Goal: Task Accomplishment & Management: Complete application form

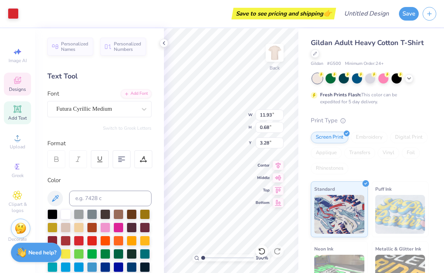
scroll to position [6, 1]
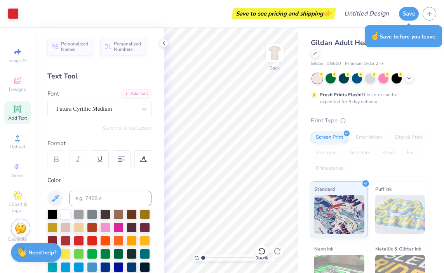
click at [406, 21] on div "Save" at bounding box center [421, 13] width 45 height 27
click at [405, 16] on button "Save" at bounding box center [409, 13] width 20 height 14
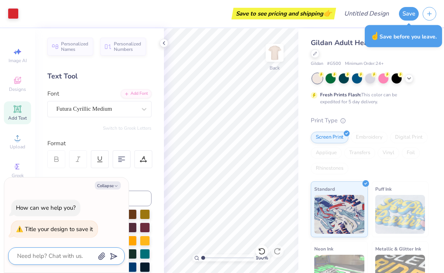
type textarea "x"
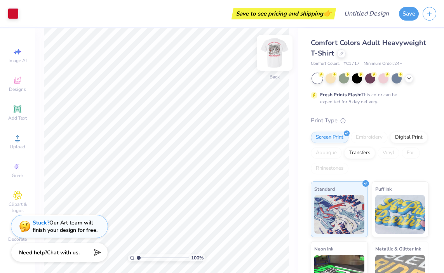
click at [274, 54] on img at bounding box center [274, 52] width 31 height 31
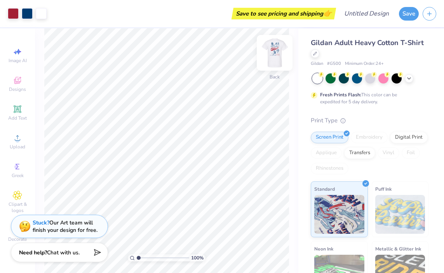
click at [276, 54] on img at bounding box center [274, 52] width 31 height 31
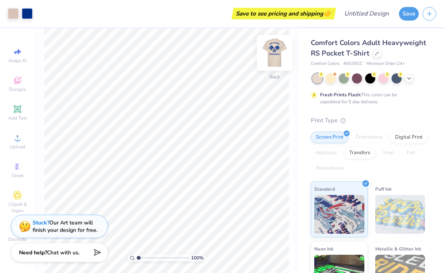
click at [272, 62] on img at bounding box center [274, 52] width 31 height 31
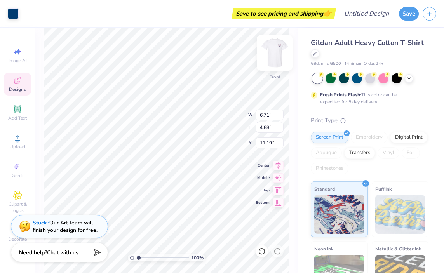
type input "6.71"
type input "4.88"
type input "11.19"
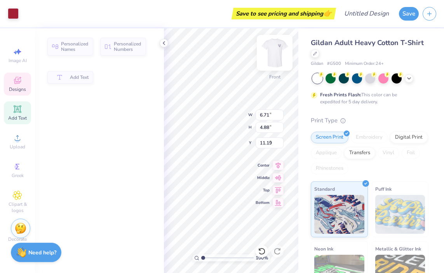
type input "6.26"
type input "3.00"
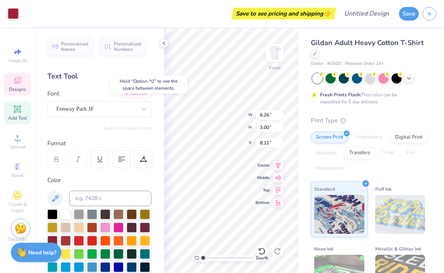
type input "7.99"
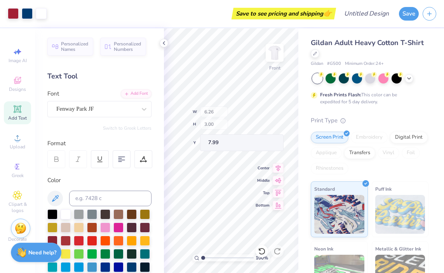
type input "3.60"
type input "3.58"
type input "3.52"
click at [264, 252] on icon at bounding box center [262, 252] width 8 height 8
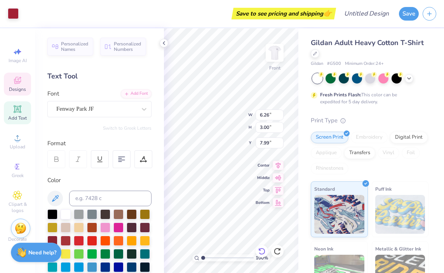
scroll to position [6, 1]
click at [259, 111] on input "6.26" at bounding box center [270, 115] width 28 height 11
click at [234, 129] on div "100 % Front W 6.26 6.26 " H 3.00 3.00 " Y 7.99 7.99 " Center Middle Top Bottom" at bounding box center [231, 150] width 134 height 245
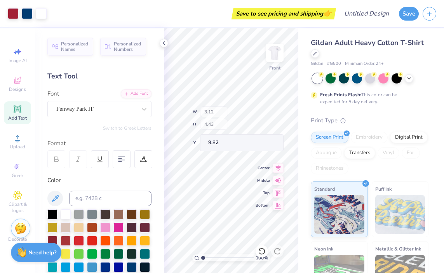
type input "3.12"
type input "4.43"
type input "9.82"
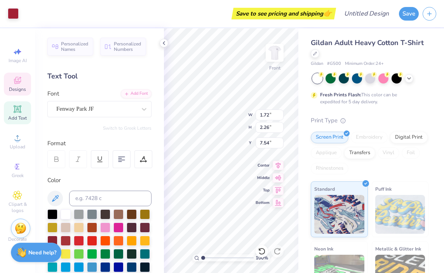
click at [259, 113] on div "100 % Front W 1.72 1.72 " H 2.26 2.26 " Y 7.54 7.54 " Center Middle Top Bottom" at bounding box center [231, 150] width 134 height 245
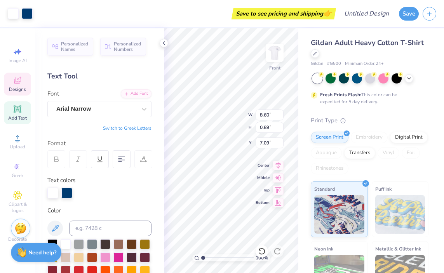
type input "8.60"
type input "0.89"
type input "7.09"
click at [257, 111] on input "8.60" at bounding box center [270, 115] width 28 height 11
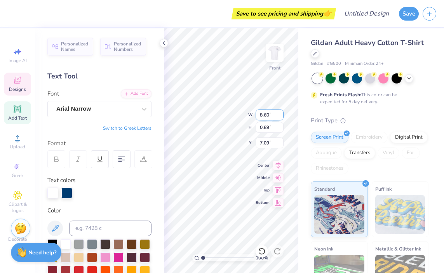
click at [257, 113] on input "8.60" at bounding box center [270, 115] width 28 height 11
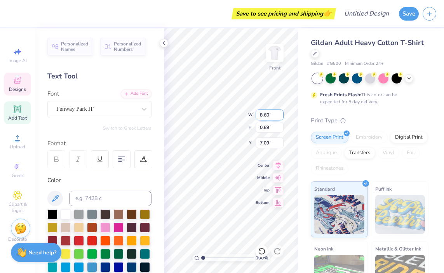
type input "1.72"
type input "2.26"
type input "7.54"
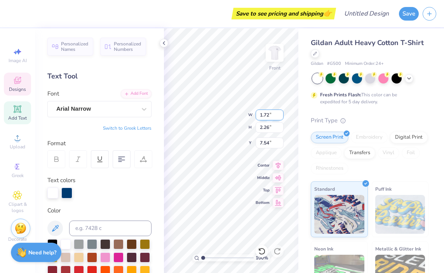
type input "8.60"
type input "0.89"
type input "7.09"
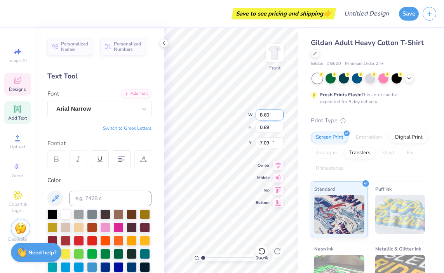
type input "6.62"
type input "0.68"
type input "16.25"
click at [278, 52] on img at bounding box center [274, 52] width 31 height 31
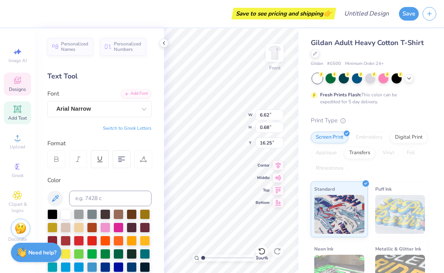
click at [163, 39] on div at bounding box center [164, 43] width 9 height 9
click at [410, 14] on button "Save" at bounding box center [409, 14] width 20 height 14
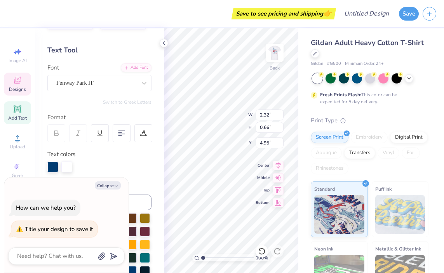
scroll to position [0, 0]
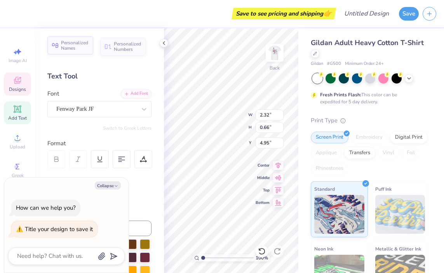
click at [61, 42] on span "Personalized Names" at bounding box center [75, 45] width 28 height 11
type textarea "x"
type input "12.43"
type input "2.00"
type input "12.25"
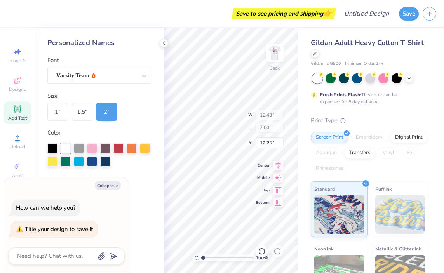
click at [61, 43] on div "Personalized Names" at bounding box center [99, 43] width 104 height 10
click at [281, 58] on img at bounding box center [274, 52] width 31 height 31
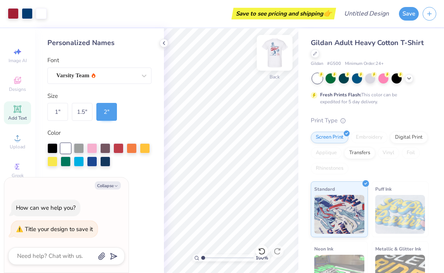
click at [278, 54] on img at bounding box center [274, 52] width 31 height 31
click at [275, 59] on img at bounding box center [274, 52] width 31 height 31
click at [278, 49] on img at bounding box center [274, 52] width 31 height 31
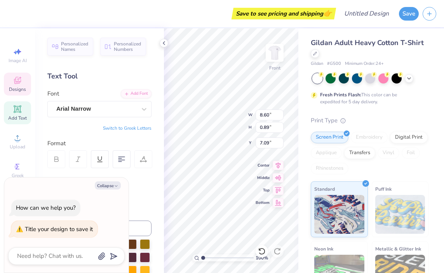
type textarea "x"
type input "6.26"
type input "3.00"
type input "7.99"
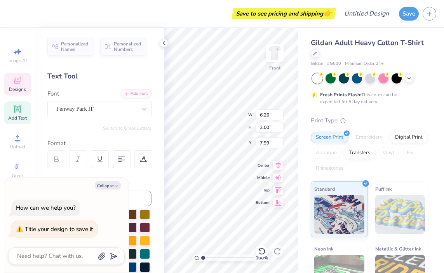
type textarea "x"
type input "1.72"
type input "2.26"
type input "7.54"
type textarea "x"
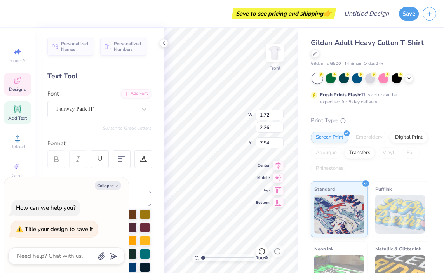
type input "6.87"
type textarea "x"
type input "6.71"
type input "4.88"
type input "11.19"
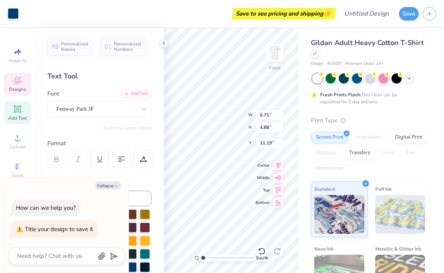
type textarea "x"
type input "10.59"
type textarea "x"
type input "9.53"
click at [256, 164] on div "100 % Front W 2.20 2.20 " H 0.29 0.29 " Y 16.22 16.22 " Center Middle Top Bottom" at bounding box center [231, 150] width 134 height 245
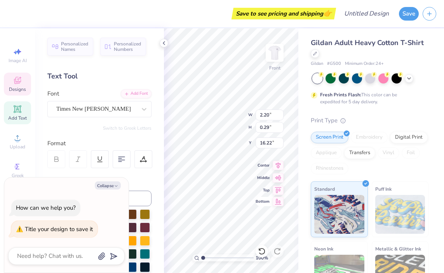
type textarea "x"
type input "15.64"
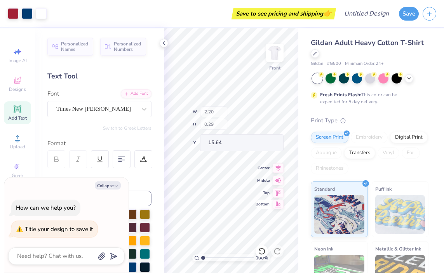
click at [266, 201] on div "Bottom" at bounding box center [270, 204] width 28 height 9
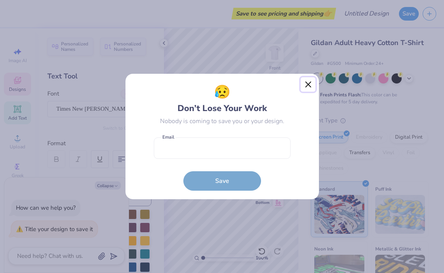
click at [307, 87] on button "Close" at bounding box center [308, 84] width 15 height 15
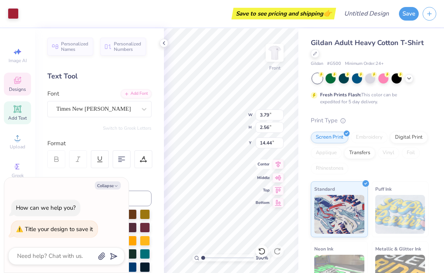
type textarea "x"
type input "2.12"
type input "0.25"
type input "15.81"
type textarea "x"
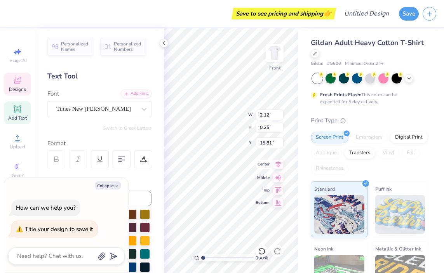
type input "15.39"
type textarea "x"
type input "6.62"
type input "0.68"
type input "16.25"
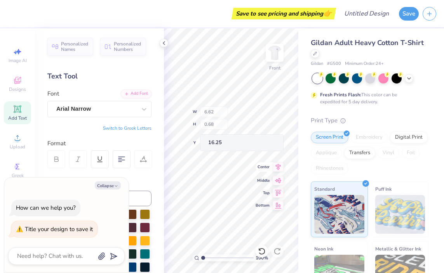
type textarea "x"
type input "15.91"
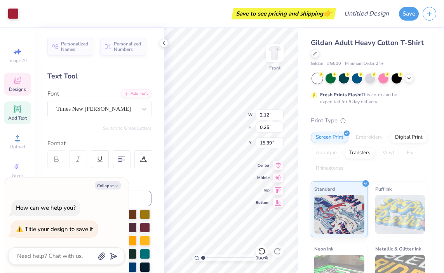
scroll to position [6, 1]
click at [257, 167] on span "Center" at bounding box center [263, 164] width 14 height 5
type textarea "x"
type input "3.79"
type input "2.56"
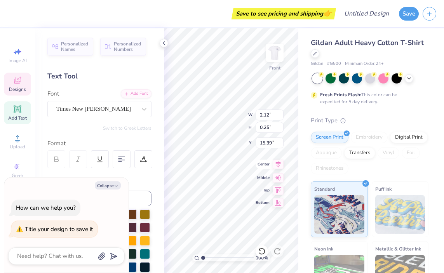
type input "14.44"
type textarea "x"
type input "6.26"
type input "3.00"
type input "6.82"
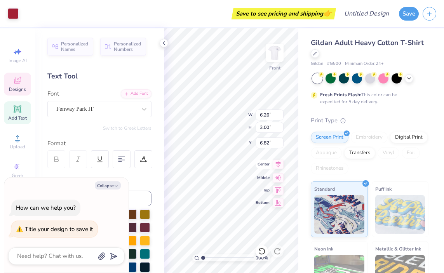
type textarea "x"
type input "1.72"
type input "2.26"
click at [108, 183] on button "Collapse" at bounding box center [108, 186] width 26 height 8
type textarea "x"
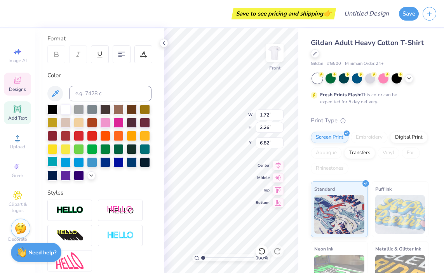
scroll to position [0, 0]
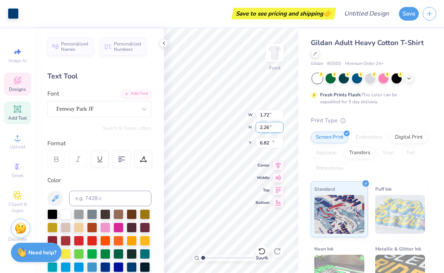
type input "6.71"
type input "4.88"
type input "10.59"
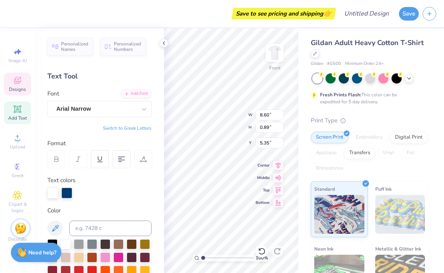
scroll to position [6, 2]
type textarea "PARENT’S WEEKEND"
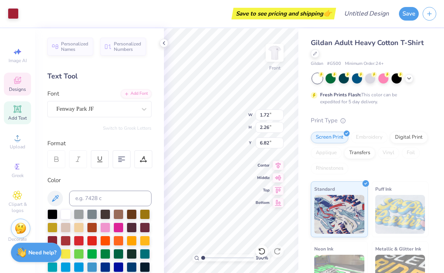
scroll to position [6, 1]
type textarea "C"
type textarea "Chi"
type input "3.14"
type input "2.30"
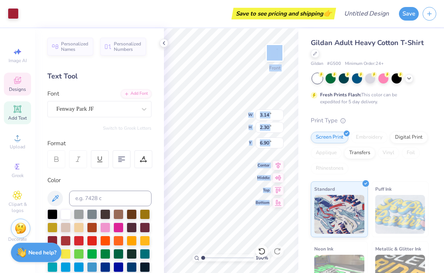
type input "6.90"
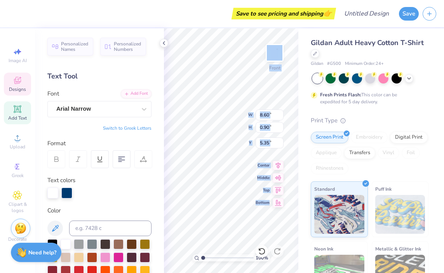
type input "3.14"
type input "2.30"
type input "6.90"
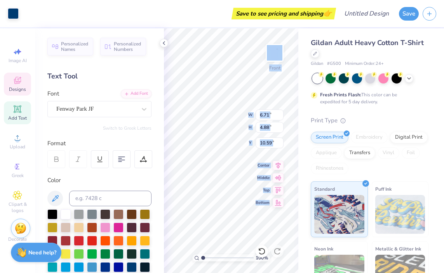
type input "3.12"
type input "4.43"
type input "9.53"
click at [260, 128] on input "4.43" at bounding box center [270, 127] width 28 height 11
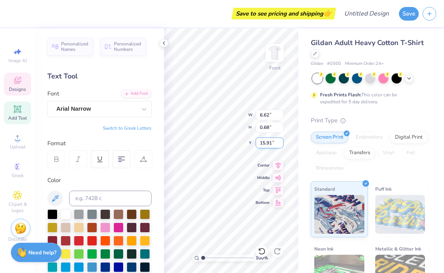
scroll to position [6, 1]
type textarea "S"
type textarea "[GEOGRAPHIC_DATA], [US_STATE]"
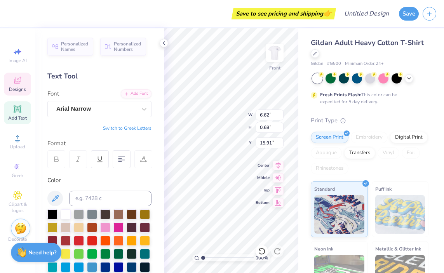
click at [256, 166] on span "Center" at bounding box center [263, 165] width 14 height 5
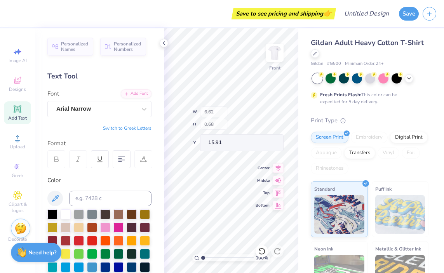
type input "6.71"
type input "4.88"
type input "10.16"
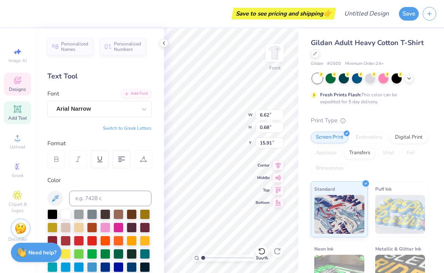
type input "15.30"
type input "18.45"
type textarea "A"
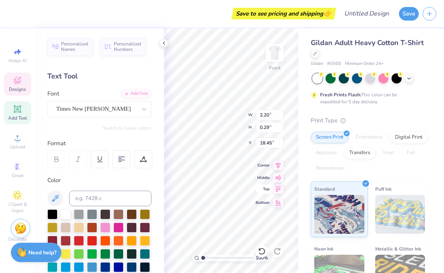
scroll to position [6, 3]
type textarea "ALPHA CHI OMEGA"
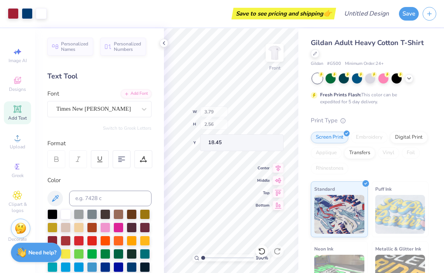
type input "3.79"
type input "2.56"
type input "14.44"
type input "15.64"
click at [271, 57] on img at bounding box center [274, 52] width 31 height 31
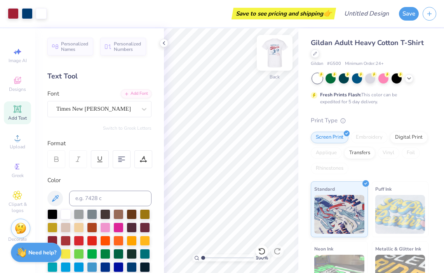
click at [274, 57] on img at bounding box center [274, 52] width 31 height 31
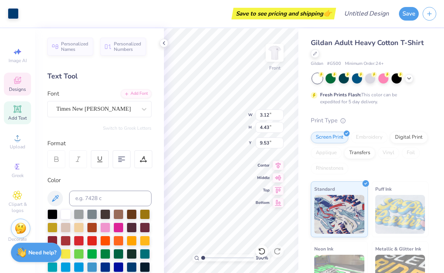
type input "6.71"
type input "4.88"
type input "10.16"
click at [282, 52] on img at bounding box center [275, 53] width 16 height 16
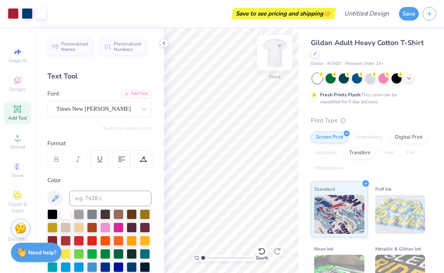
click at [273, 49] on img at bounding box center [274, 52] width 31 height 31
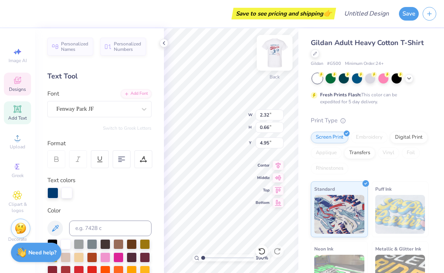
type input "1.77"
type input "0.83"
type input "4.25"
type input "2.32"
type input "0.66"
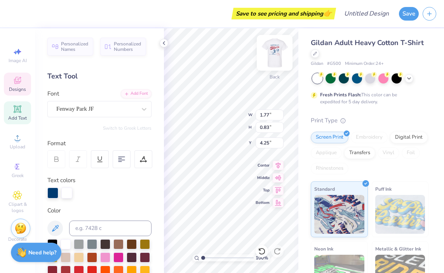
type input "4.95"
type textarea "Chi Omega"
type input "3.29"
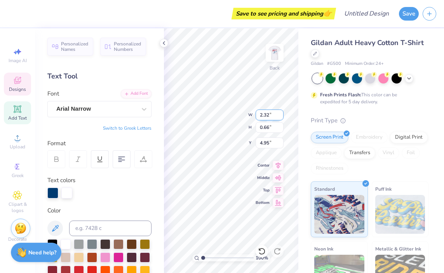
type input "0.32"
type input "3.87"
type textarea "PARENT'S WEEKEND"
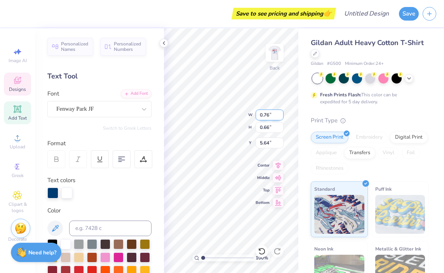
type input "3.02"
type input "0.79"
type input "4.77"
type textarea "Chi"
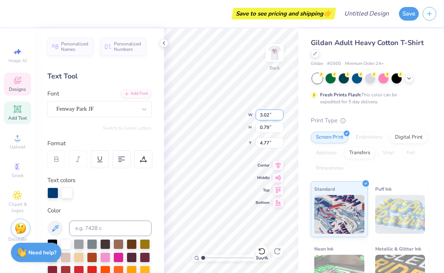
type input "0.76"
type input "0.66"
type input "5.64"
type textarea "Omega"
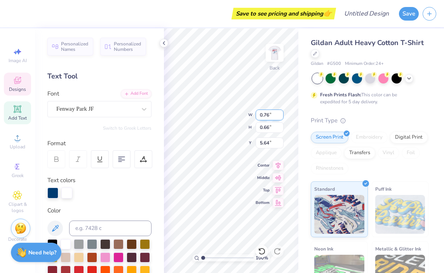
scroll to position [6, 2]
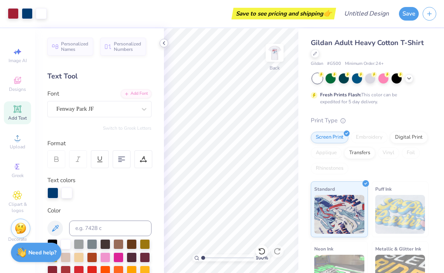
click at [162, 42] on icon at bounding box center [164, 43] width 6 height 6
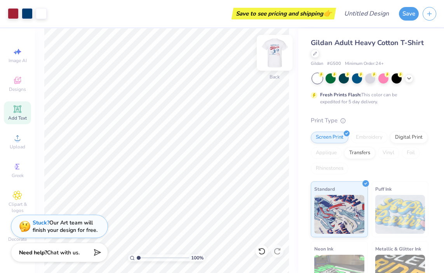
click at [275, 48] on img at bounding box center [274, 52] width 31 height 31
click at [278, 52] on img at bounding box center [274, 52] width 31 height 31
click at [278, 52] on img at bounding box center [275, 53] width 16 height 16
click at [9, 139] on div "Upload" at bounding box center [17, 141] width 27 height 23
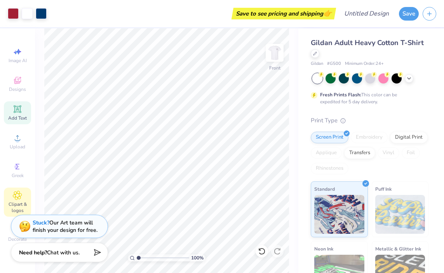
click at [19, 198] on icon at bounding box center [17, 195] width 9 height 9
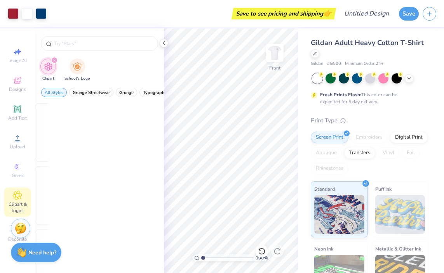
scroll to position [0, 0]
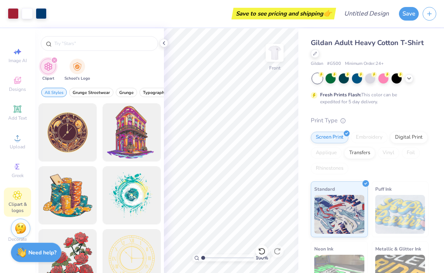
click at [14, 204] on span "Clipart & logos" at bounding box center [17, 207] width 27 height 12
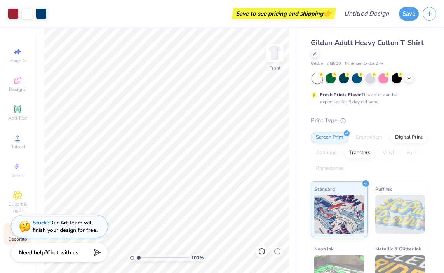
click at [11, 238] on span "Decorate" at bounding box center [17, 239] width 19 height 6
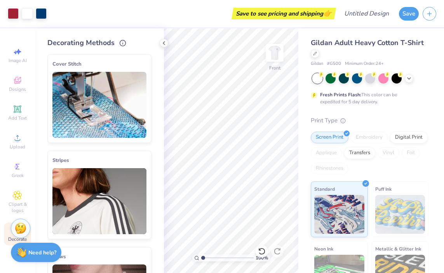
click at [10, 238] on span "Decorate" at bounding box center [17, 239] width 19 height 6
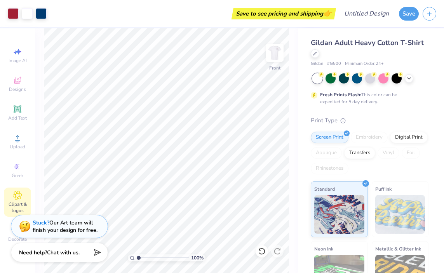
click at [20, 201] on div "Clipart & logos" at bounding box center [17, 202] width 27 height 29
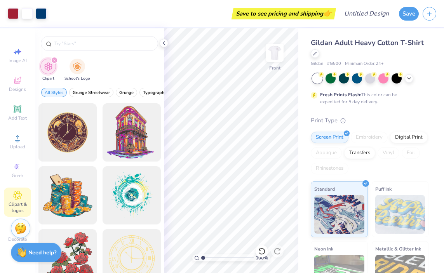
click at [55, 60] on icon "filter for Clipart" at bounding box center [54, 60] width 3 height 3
click at [69, 45] on input "text" at bounding box center [104, 44] width 100 height 8
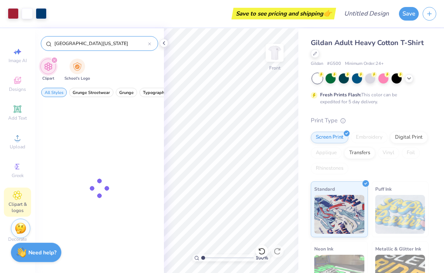
type input "[GEOGRAPHIC_DATA][US_STATE]"
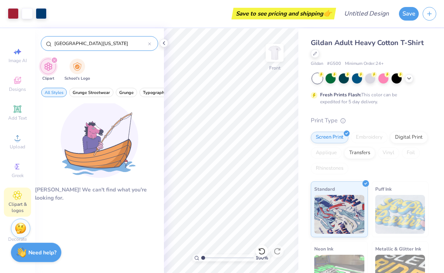
click at [76, 44] on input "[GEOGRAPHIC_DATA][US_STATE]" at bounding box center [101, 44] width 94 height 8
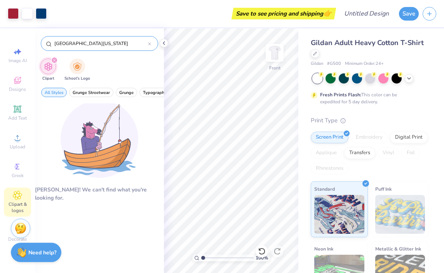
click at [76, 44] on input "[GEOGRAPHIC_DATA][US_STATE]" at bounding box center [101, 44] width 94 height 8
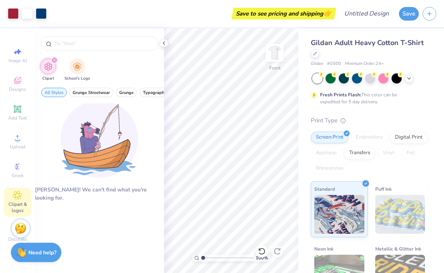
click at [77, 57] on div "Clipart School's Logo" at bounding box center [99, 70] width 129 height 29
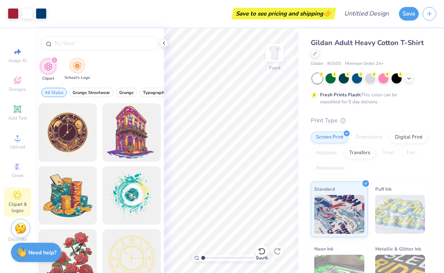
click at [77, 66] on img "filter for School's Logo" at bounding box center [77, 65] width 9 height 9
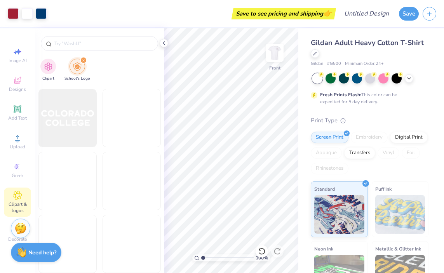
scroll to position [7754, 0]
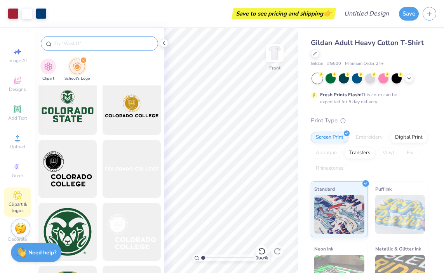
click at [76, 44] on input "text" at bounding box center [104, 44] width 100 height 8
click at [81, 56] on div "Clipart School's Logo" at bounding box center [99, 70] width 129 height 29
click at [82, 62] on icon "filter for School's Logo" at bounding box center [83, 60] width 3 height 3
click at [84, 59] on icon "filter for School's Logo" at bounding box center [83, 60] width 3 height 3
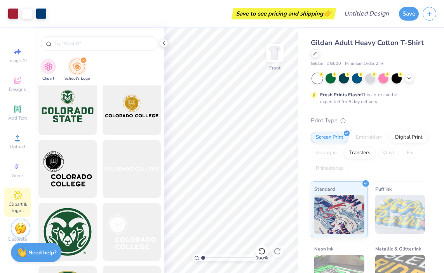
click at [82, 59] on icon "filter for School's Logo" at bounding box center [83, 60] width 2 height 2
click at [65, 40] on input "text" at bounding box center [104, 44] width 100 height 8
click at [84, 61] on div "filter for School's Logo" at bounding box center [83, 60] width 7 height 7
click at [84, 61] on icon "filter for School's Logo" at bounding box center [83, 60] width 3 height 3
click at [43, 66] on div "filter for Clipart" at bounding box center [48, 66] width 16 height 16
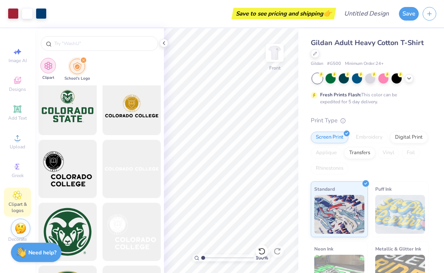
scroll to position [819, 0]
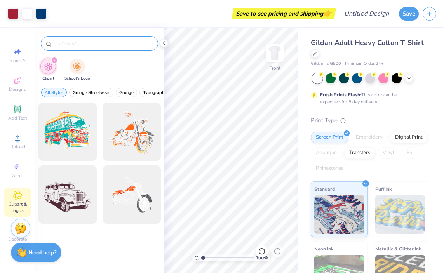
click at [65, 40] on input "text" at bounding box center [104, 44] width 100 height 8
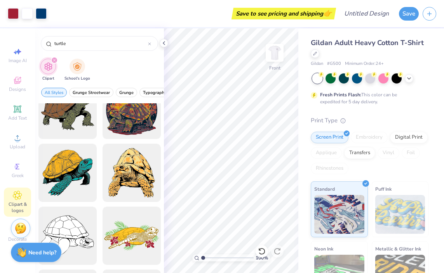
scroll to position [53, 0]
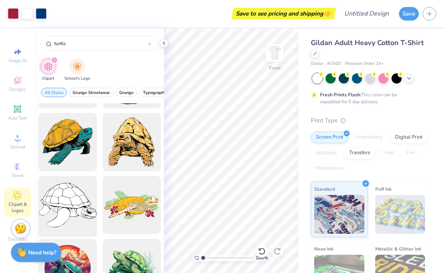
type input "turtle"
click at [67, 202] on div at bounding box center [67, 205] width 64 height 64
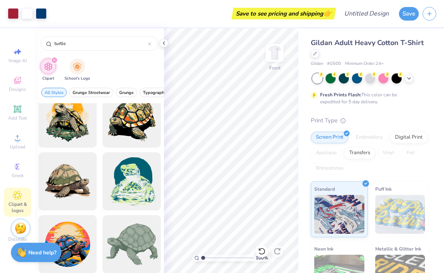
scroll to position [774, 0]
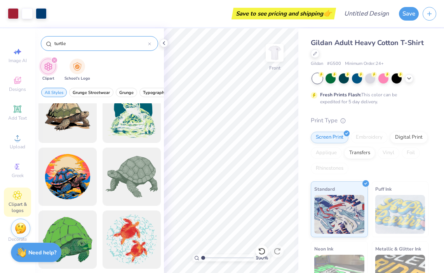
click at [82, 42] on input "turtle" at bounding box center [101, 44] width 94 height 8
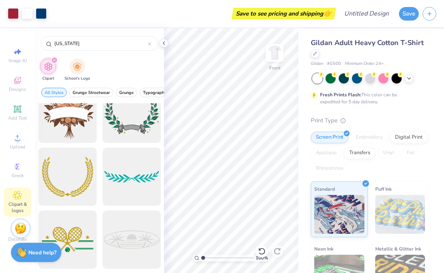
scroll to position [0, 0]
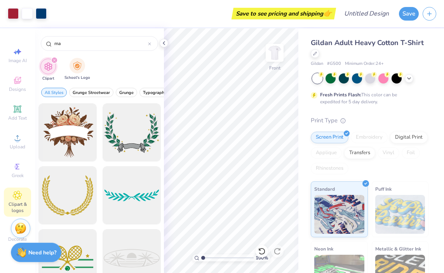
type input "m"
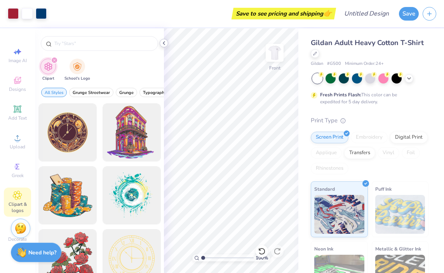
click at [164, 43] on icon at bounding box center [164, 43] width 6 height 6
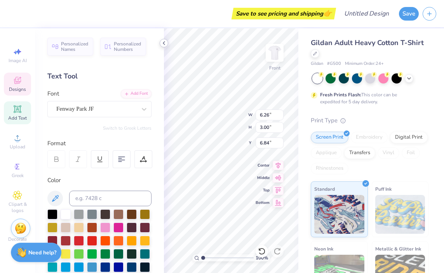
click at [164, 44] on polyline at bounding box center [164, 43] width 2 height 3
type input "3.14"
type input "2.30"
type input "6.90"
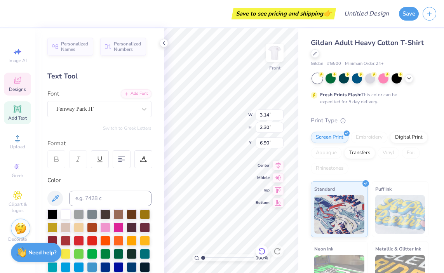
click at [262, 254] on icon at bounding box center [262, 251] width 7 height 7
click at [264, 251] on icon at bounding box center [262, 252] width 8 height 8
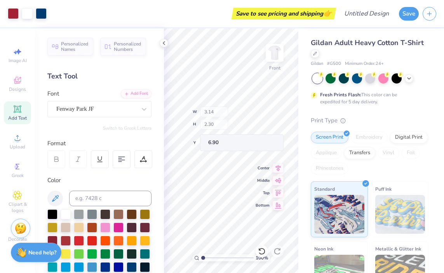
type input "14.65"
type input "11.31"
type input "3.00"
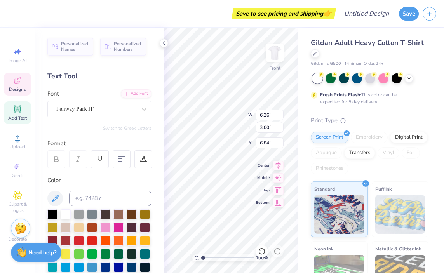
type input "3.14"
type input "2.30"
click at [259, 110] on div "100 % Front W 3.14 3.14 " H 2.30 2.30 " Y 6.90 6.90 " Center Middle Top Bottom" at bounding box center [231, 150] width 134 height 245
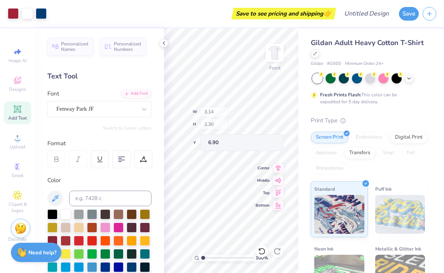
type input "8.05"
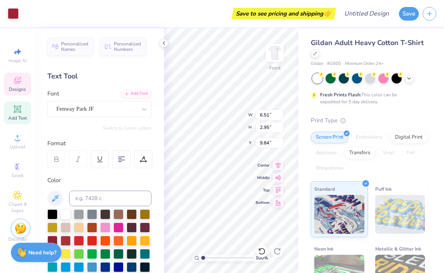
type input "9.84"
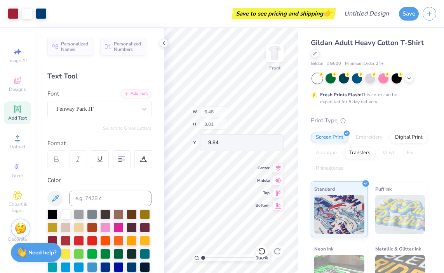
type input "6.48"
type input "3.01"
type input "9.80"
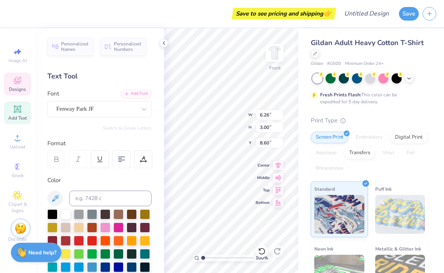
type input "6.84"
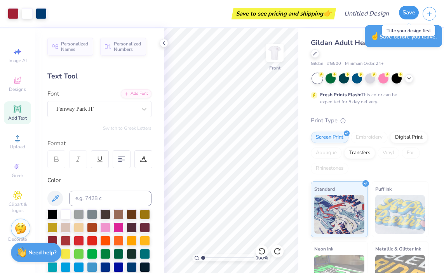
click at [412, 12] on button "Save" at bounding box center [409, 13] width 20 height 14
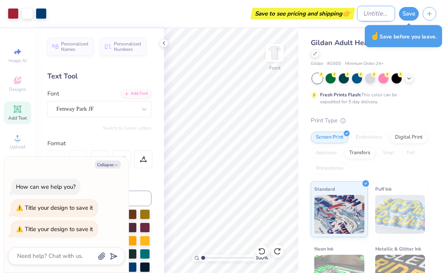
type textarea "x"
click at [369, 17] on input "Design Title" at bounding box center [376, 14] width 38 height 16
type input "P"
type textarea "x"
type input "Pa"
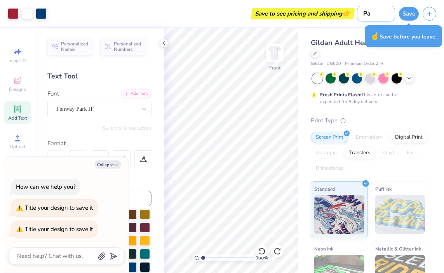
type textarea "x"
type input "Par"
type textarea "x"
type input "Pare"
type textarea "x"
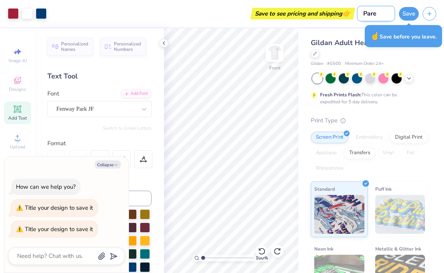
type input "Paren"
type textarea "x"
type input "Parent"
type textarea "x"
type input "Parents"
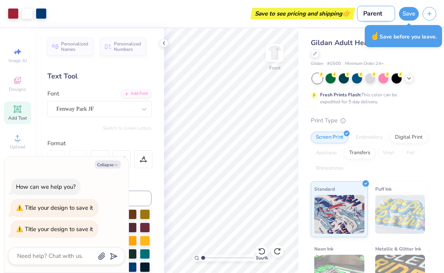
type textarea "x"
type input "Parents"
type textarea "x"
type input "Parents W"
type textarea "x"
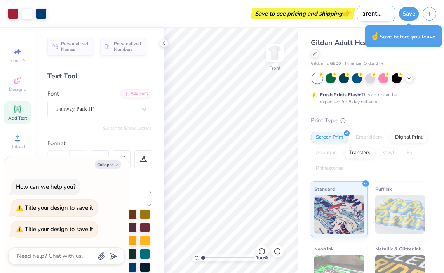
type input "Parents We"
type textarea "x"
type input "Parents Wee"
type textarea "x"
type input "Parents Week"
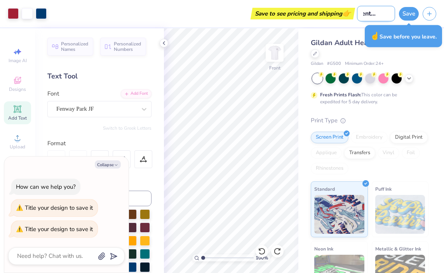
type textarea "x"
type input "Parents Weeke"
type textarea "x"
type input "Parents Weeken"
type textarea "x"
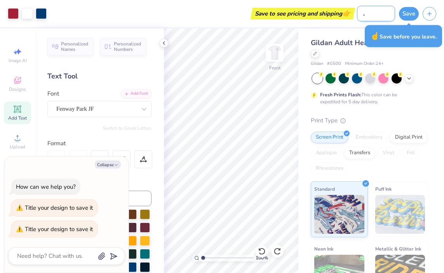
type input "Parents Weekene"
type textarea "x"
type input "Parents Weekened"
type textarea "x"
type input "Parents Weekene"
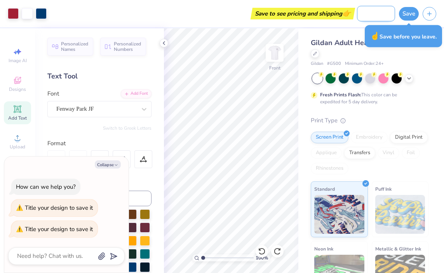
type textarea "x"
type input "Parents Weeken"
type textarea "x"
type input "Parents Weekend"
type textarea "x"
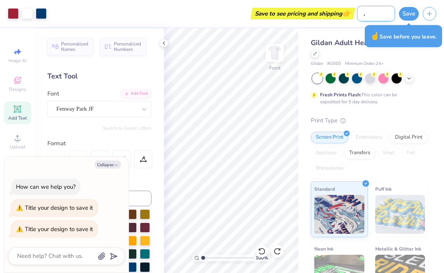
scroll to position [0, 25]
type input "Parents Weekend"
click at [415, 14] on button "Save" at bounding box center [409, 13] width 20 height 14
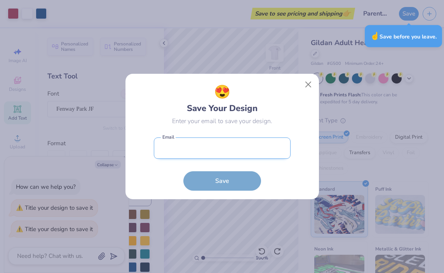
click at [181, 148] on input "email" at bounding box center [222, 148] width 137 height 21
type input "[EMAIL_ADDRESS][DOMAIN_NAME]"
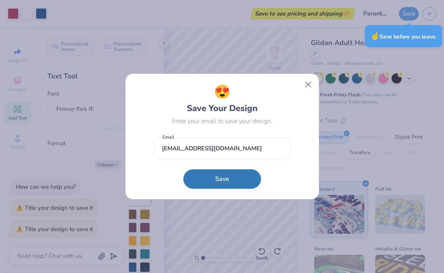
click at [206, 181] on button "Save" at bounding box center [222, 178] width 78 height 19
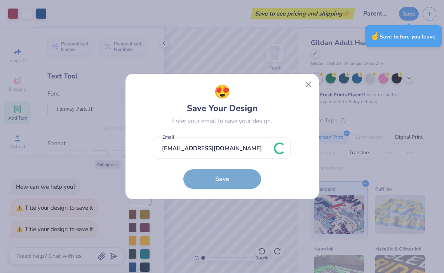
type textarea "x"
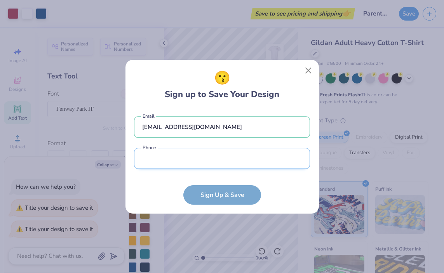
click at [153, 155] on input "tel" at bounding box center [222, 158] width 176 height 21
type input "[PHONE_NUMBER]"
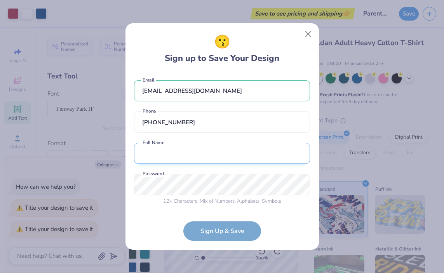
click at [166, 161] on input "text" at bounding box center [222, 153] width 176 height 21
type input "[PERSON_NAME]"
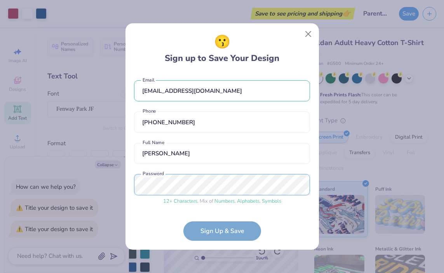
scroll to position [30, 0]
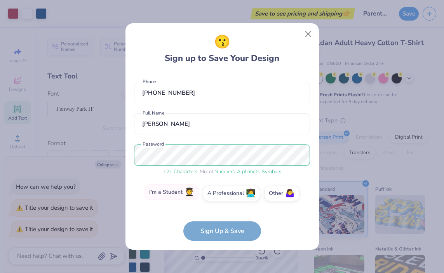
click at [172, 192] on label "I'm a Student 🧑‍🎓" at bounding box center [172, 193] width 54 height 16
click at [220, 223] on input "I'm a Student 🧑‍🎓" at bounding box center [222, 225] width 5 height 5
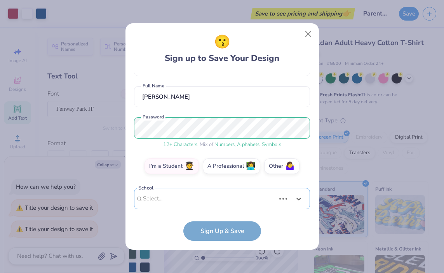
click at [189, 208] on div "Use Up and Down to choose options, press Enter to select the currently focused …" at bounding box center [222, 210] width 176 height 45
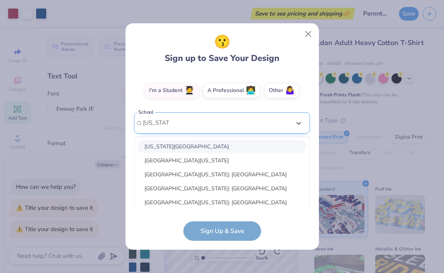
scroll to position [136, 0]
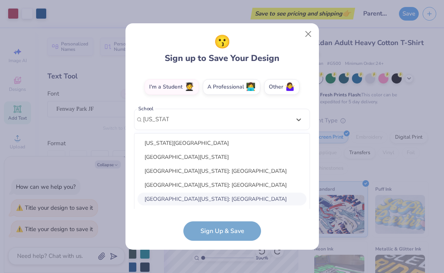
click at [161, 198] on div "[GEOGRAPHIC_DATA][US_STATE]: [GEOGRAPHIC_DATA]" at bounding box center [222, 199] width 169 height 13
type input "[US_STATE]"
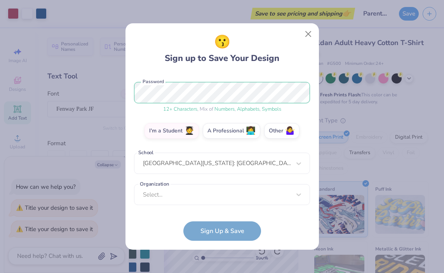
scroll to position [92, 0]
click at [195, 199] on div "option focused, 8 of 15. 15 results available. Use Up and Down to choose option…" at bounding box center [222, 255] width 176 height 142
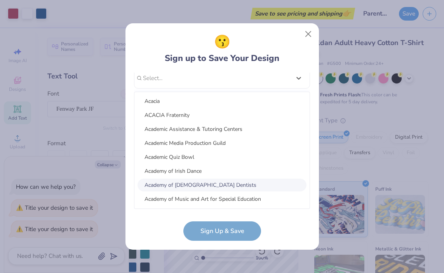
scroll to position [729, 0]
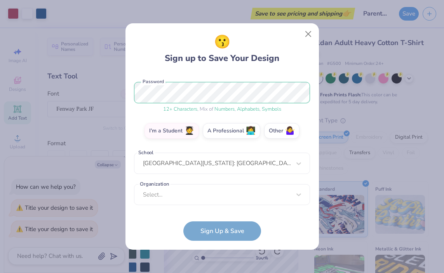
click at [161, 238] on form "[EMAIL_ADDRESS][DOMAIN_NAME] Email [PHONE_NUMBER] Phone [PERSON_NAME] Full Name…" at bounding box center [222, 157] width 176 height 169
click at [208, 236] on form "[EMAIL_ADDRESS][DOMAIN_NAME] Email [PHONE_NUMBER] Phone [PERSON_NAME] Full Name…" at bounding box center [222, 157] width 176 height 169
click at [206, 225] on form "[EMAIL_ADDRESS][DOMAIN_NAME] Email [PHONE_NUMBER] Phone [PERSON_NAME] Full Name…" at bounding box center [222, 157] width 176 height 169
click at [206, 237] on form "[EMAIL_ADDRESS][DOMAIN_NAME] Email [PHONE_NUMBER] Phone [PERSON_NAME] Full Name…" at bounding box center [222, 157] width 176 height 169
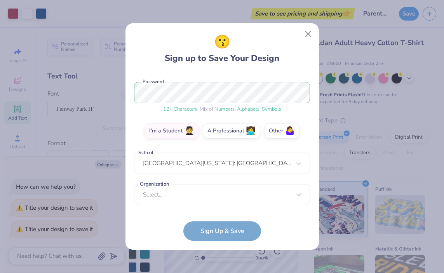
click at [199, 215] on form "[EMAIL_ADDRESS][DOMAIN_NAME] Email [PHONE_NUMBER] Phone [PERSON_NAME] Full Name…" at bounding box center [222, 157] width 176 height 169
click at [185, 198] on div "option focused, 8 of 75. 75 results available. Use Up and Down to choose option…" at bounding box center [222, 255] width 176 height 142
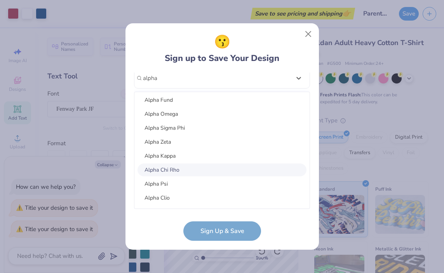
scroll to position [0, 0]
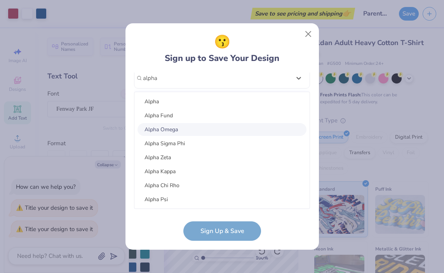
click at [159, 129] on div "Alpha Omega" at bounding box center [222, 129] width 169 height 13
type input "alpha"
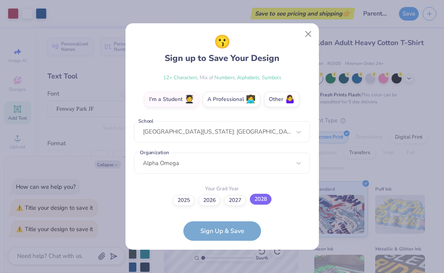
click at [259, 194] on label "2028" at bounding box center [261, 199] width 22 height 11
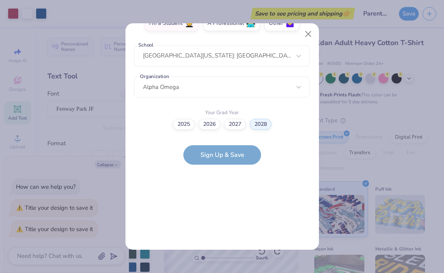
scroll to position [0, 0]
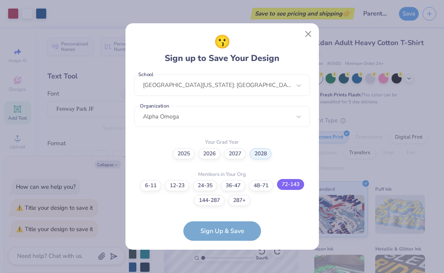
click at [278, 185] on label "72-143" at bounding box center [290, 184] width 27 height 11
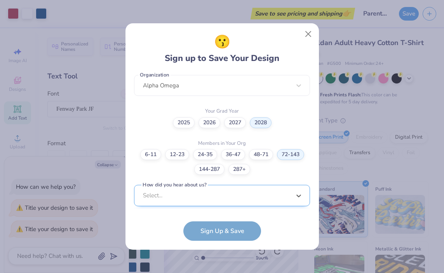
scroll to position [318, 0]
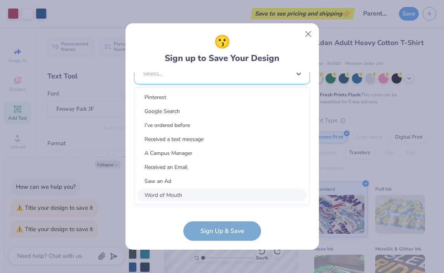
click at [187, 196] on div "option Word of Mouth focused, 8 of 15. 15 results available. Use Up and Down to…" at bounding box center [222, 134] width 176 height 142
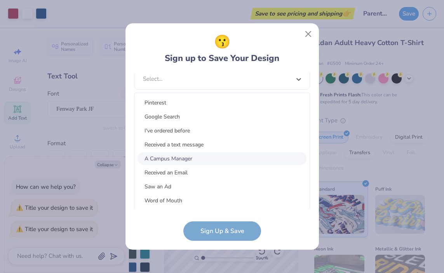
click at [164, 155] on div "A Campus Manager" at bounding box center [222, 158] width 169 height 13
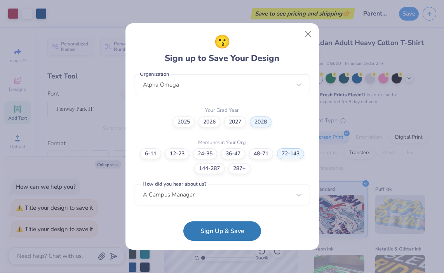
scroll to position [201, 0]
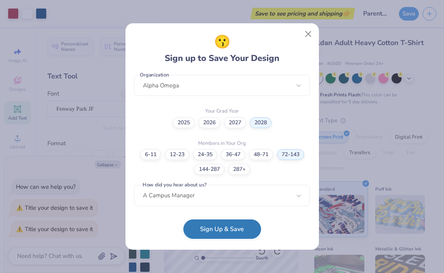
click at [210, 232] on button "Sign Up & Save" at bounding box center [222, 229] width 78 height 19
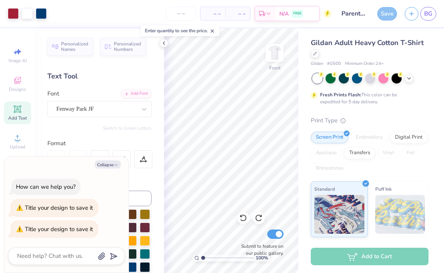
type textarea "x"
